Goal: Transaction & Acquisition: Purchase product/service

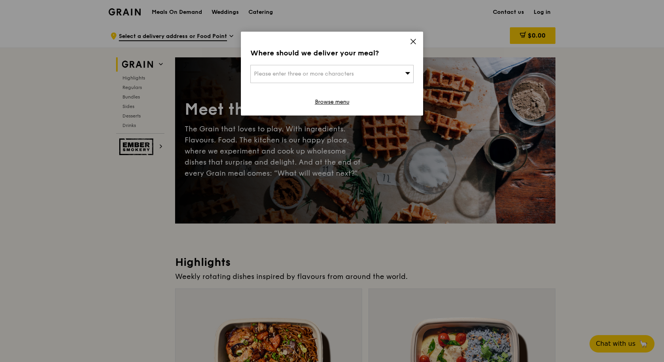
click at [373, 69] on div "Please enter three or more characters" at bounding box center [331, 74] width 163 height 18
type input "16"
click at [406, 72] on input "16" at bounding box center [332, 73] width 162 height 17
click at [408, 74] on input "16" at bounding box center [332, 73] width 162 height 17
type input "1"
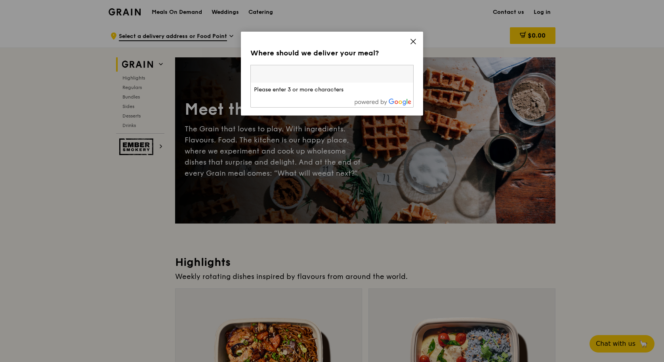
type input "6"
type input "n"
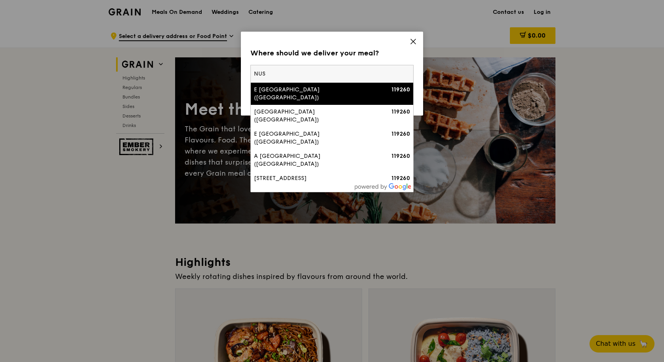
type input "NUS"
click at [413, 40] on icon at bounding box center [412, 41] width 7 height 7
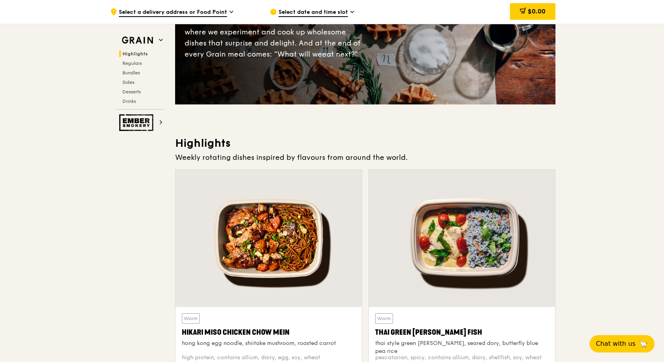
scroll to position [356, 0]
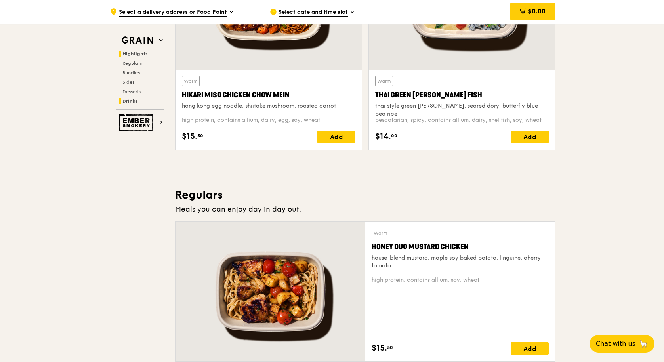
click at [129, 102] on span "Drinks" at bounding box center [129, 102] width 15 height 6
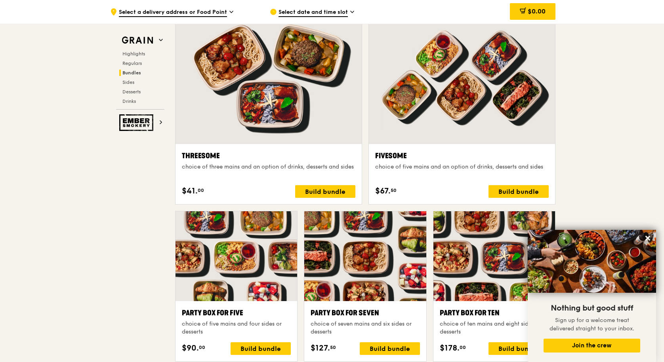
scroll to position [1428, 0]
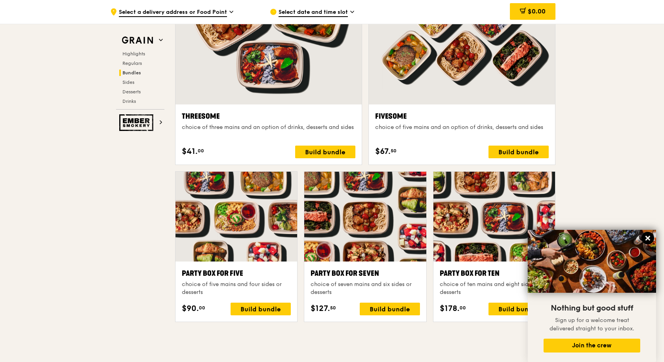
click at [643, 237] on button at bounding box center [647, 238] width 13 height 13
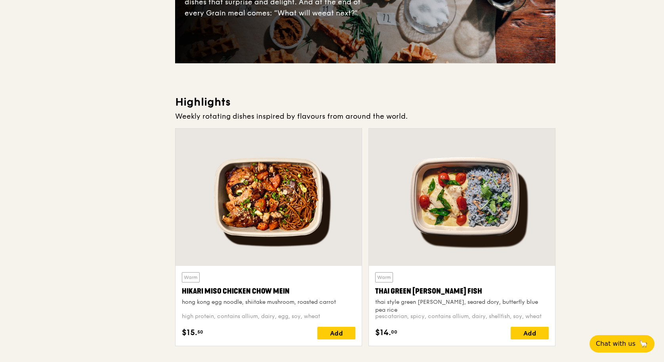
scroll to position [0, 0]
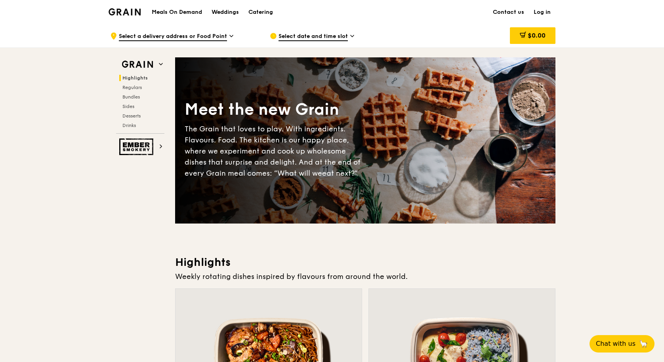
click at [179, 34] on span "Select a delivery address or Food Point" at bounding box center [173, 36] width 108 height 9
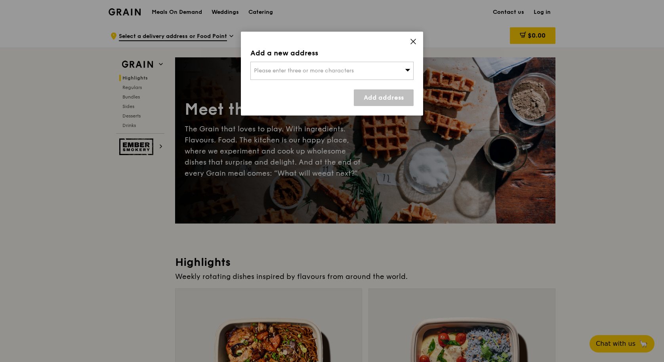
click at [323, 68] on span "Please enter three or more characters" at bounding box center [304, 70] width 100 height 7
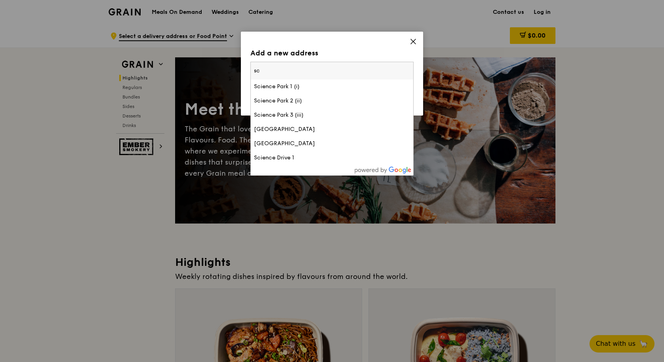
type input "s"
type input "l"
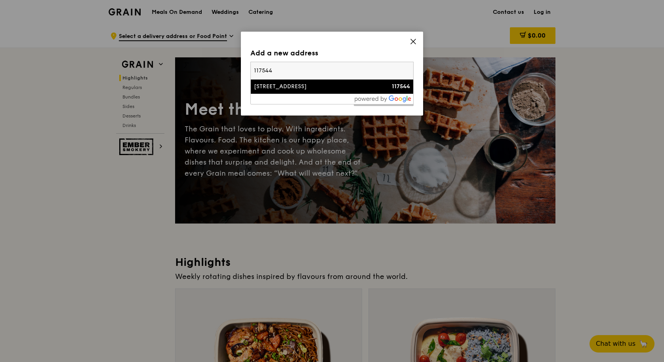
type input "117544"
click at [334, 86] on div "[STREET_ADDRESS]" at bounding box center [312, 87] width 117 height 8
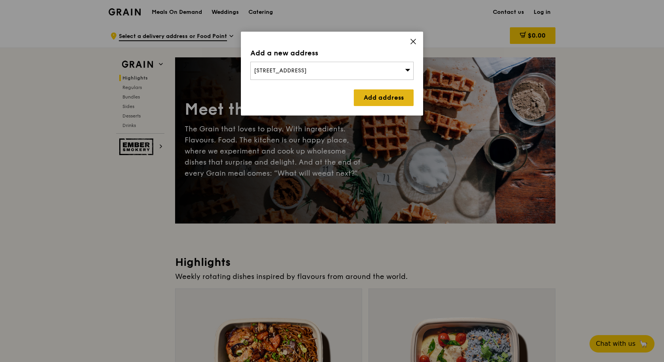
click at [382, 99] on link "Add address" at bounding box center [384, 98] width 60 height 17
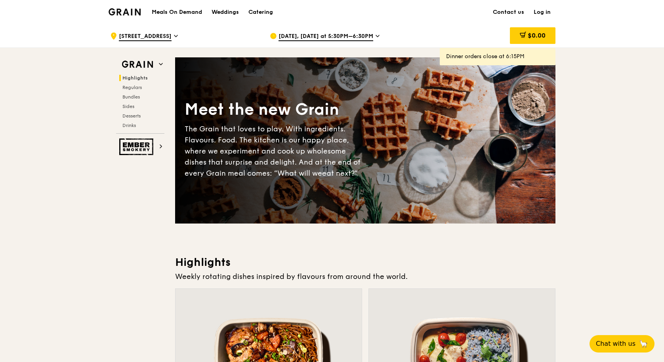
click at [335, 38] on span "[DATE], [DATE] at 5:30PM–6:30PM" at bounding box center [325, 36] width 95 height 9
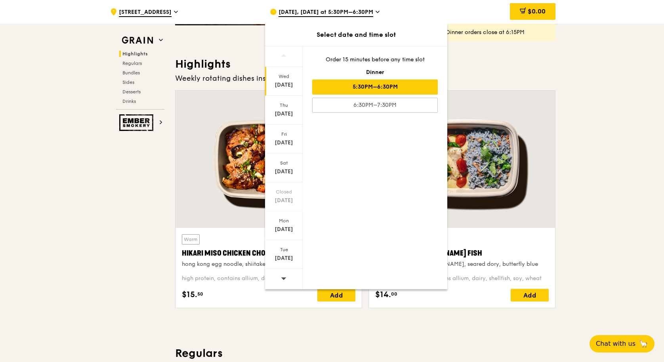
scroll to position [79, 0]
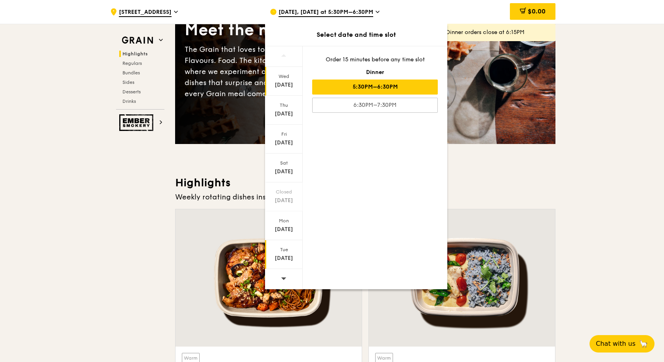
click at [280, 257] on div "[DATE]" at bounding box center [283, 259] width 35 height 8
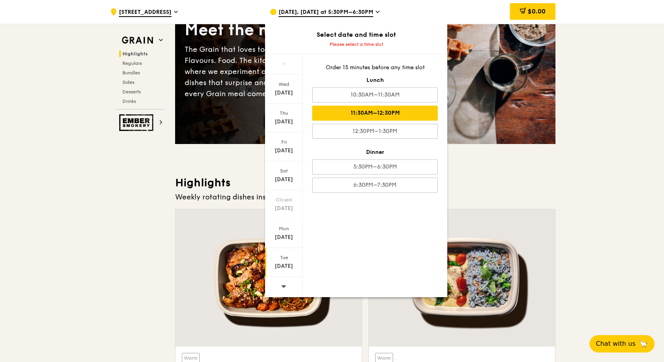
click at [399, 109] on div "11:30AM–12:30PM" at bounding box center [375, 113] width 126 height 15
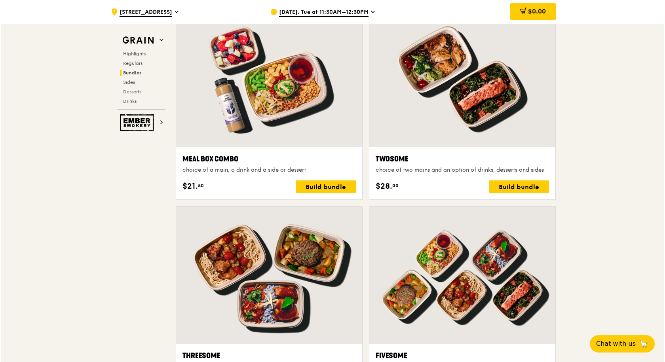
scroll to position [1426, 0]
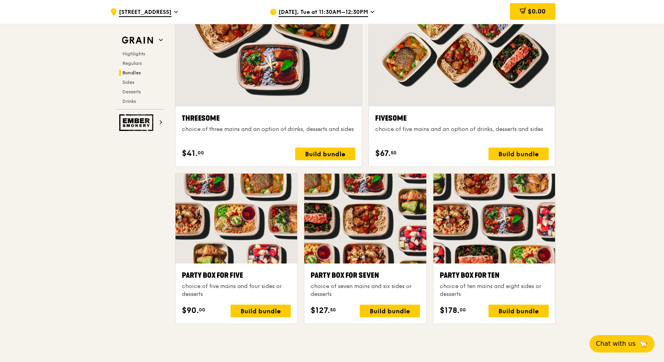
click at [488, 211] on div at bounding box center [494, 219] width 122 height 90
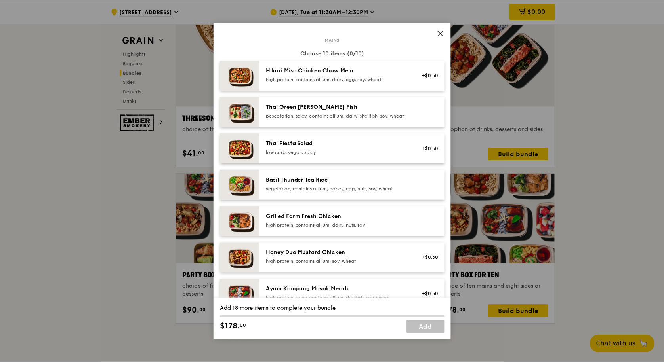
scroll to position [0, 0]
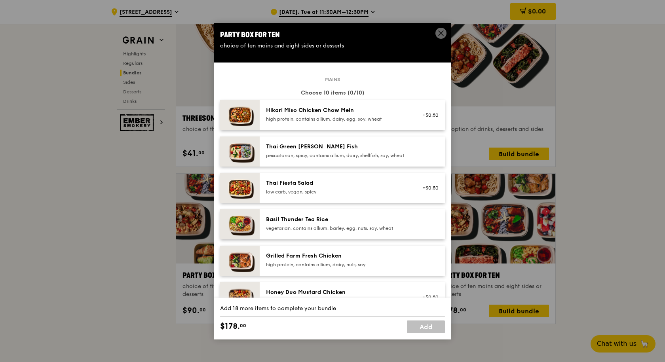
click at [441, 33] on icon at bounding box center [441, 33] width 5 height 5
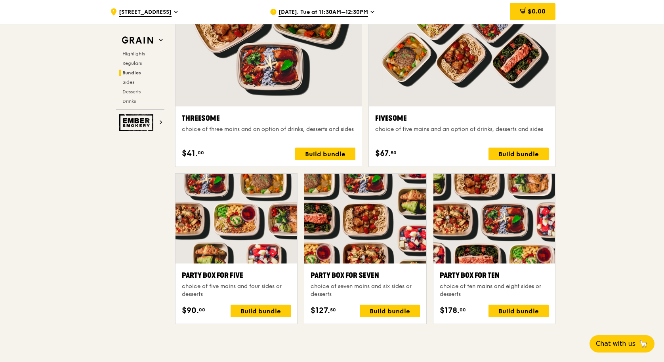
scroll to position [1386, 0]
